Goal: Task Accomplishment & Management: Use online tool/utility

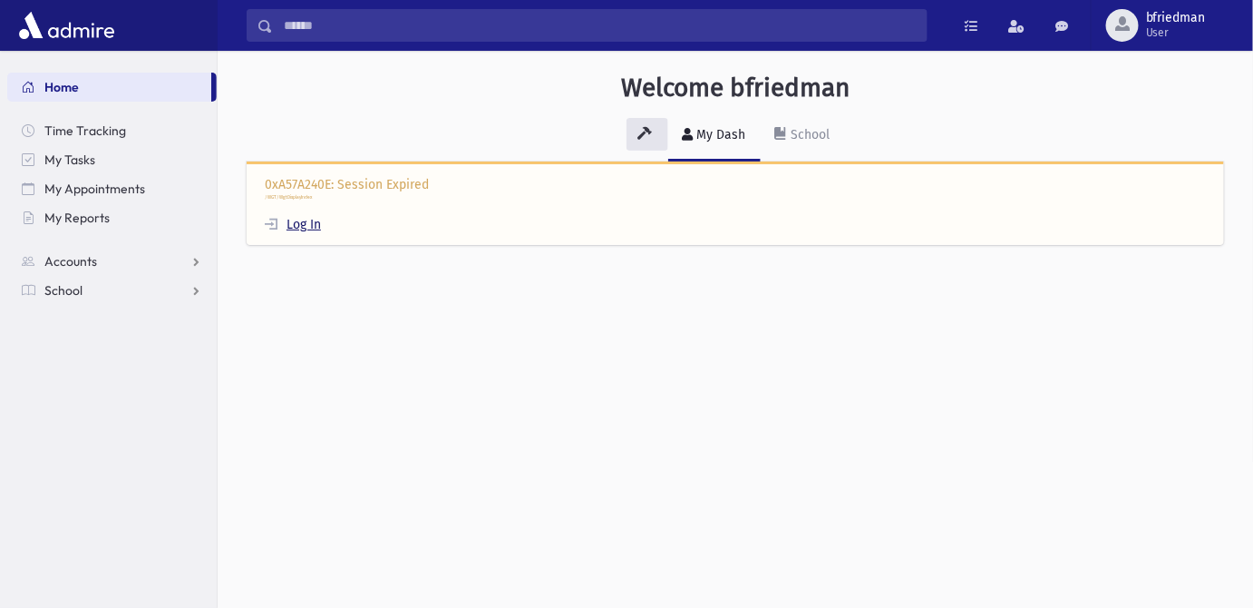
click at [307, 229] on link "Log In" at bounding box center [293, 224] width 56 height 15
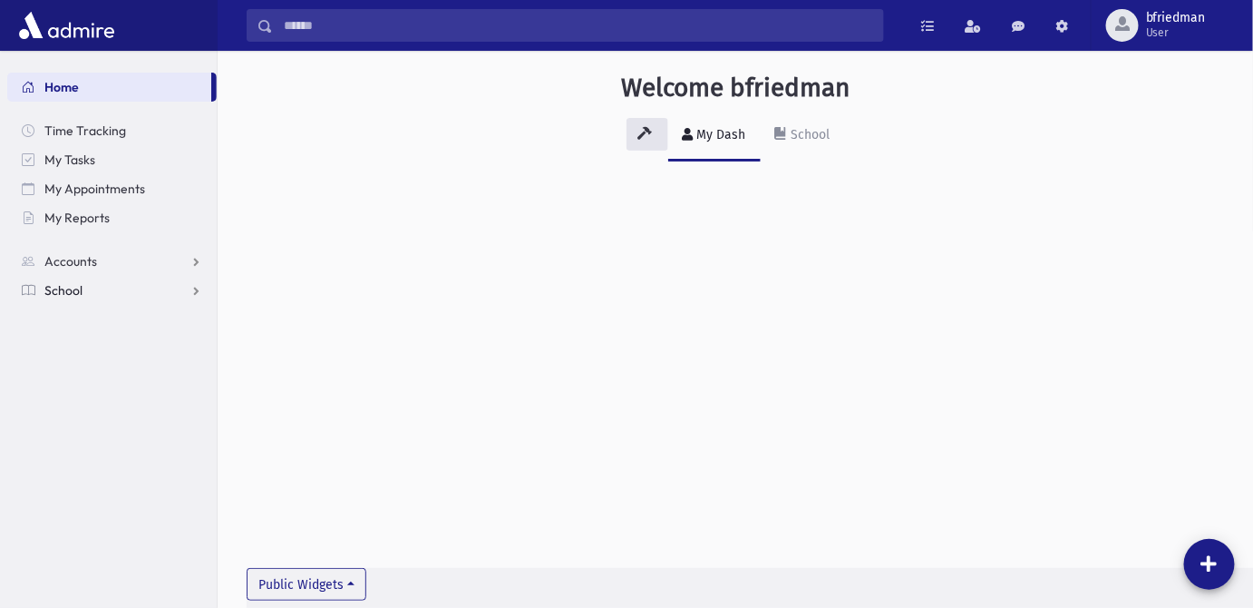
click at [80, 293] on span "School" at bounding box center [63, 290] width 38 height 16
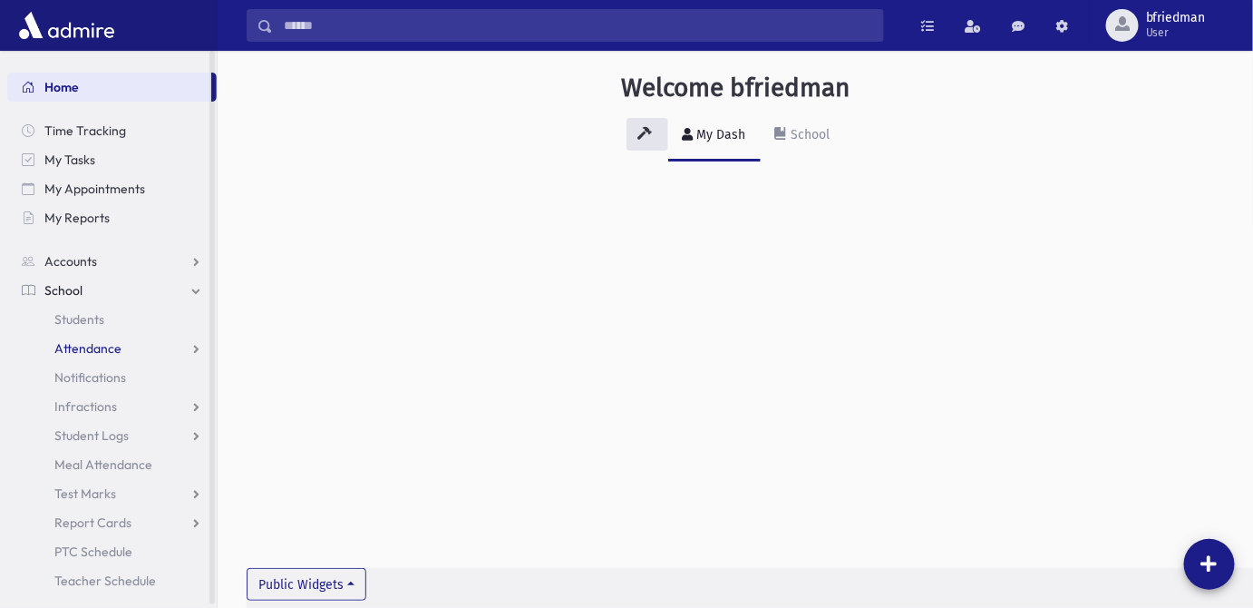
click at [97, 348] on span "Attendance" at bounding box center [87, 348] width 67 height 16
click at [89, 376] on span "Entry" at bounding box center [84, 377] width 31 height 16
